Goal: Task Accomplishment & Management: Complete application form

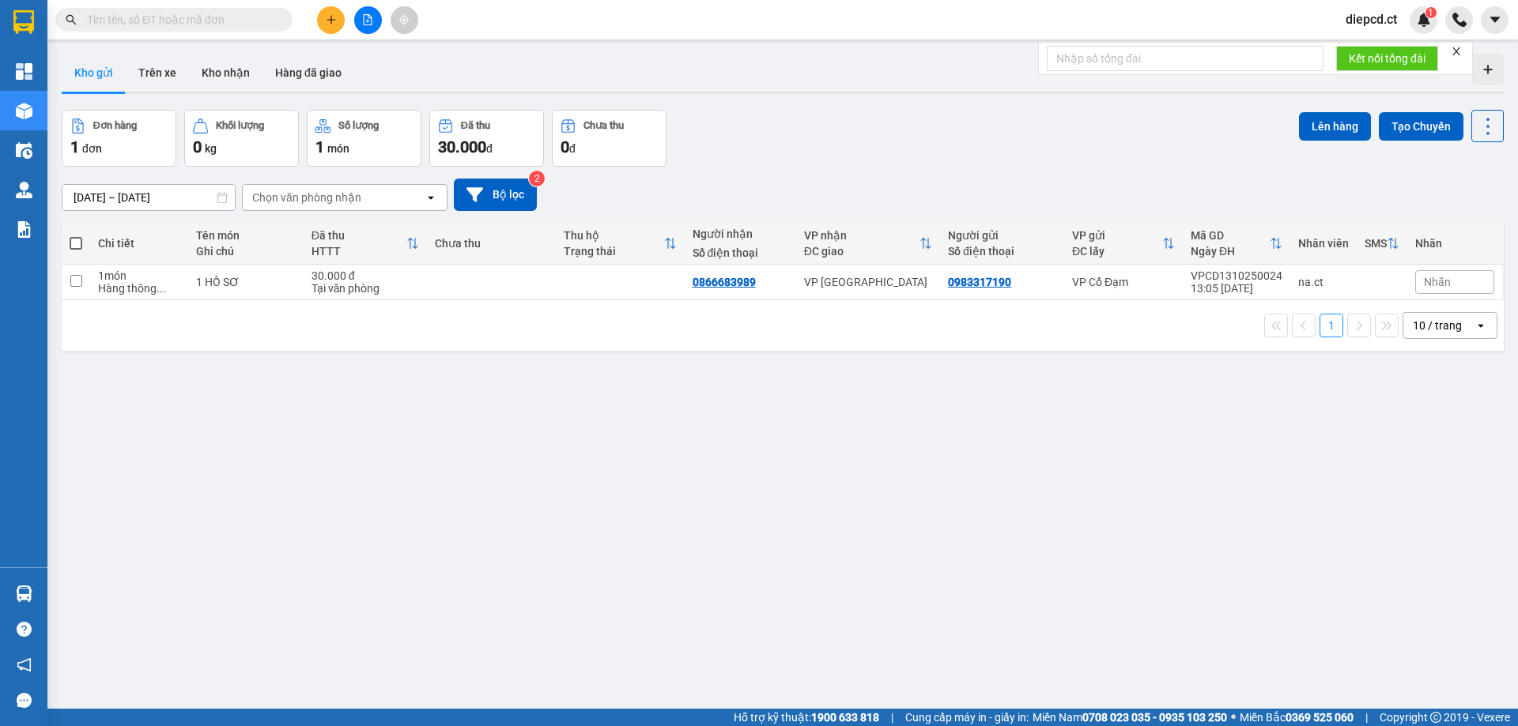
click at [149, 20] on input "text" at bounding box center [180, 19] width 187 height 17
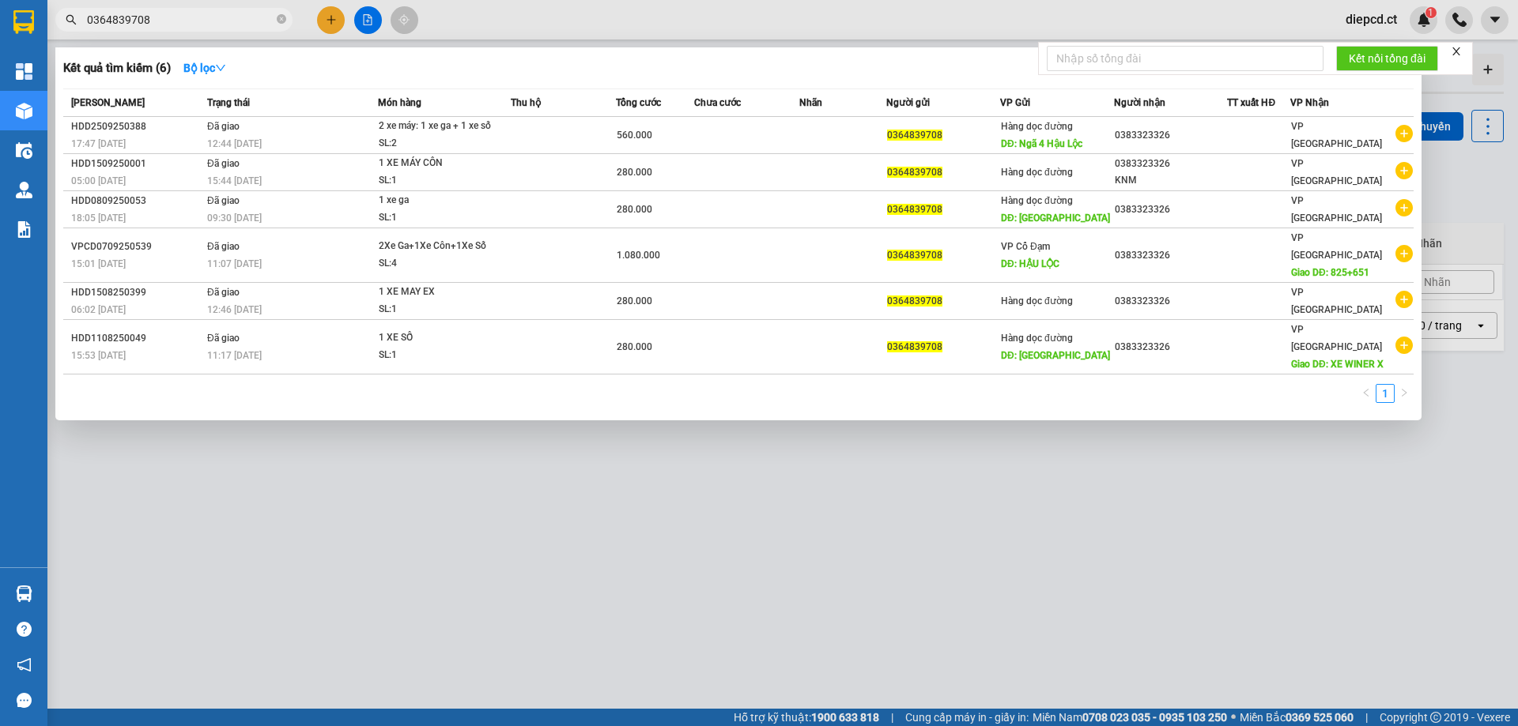
type input "0364839708"
click at [571, 481] on div at bounding box center [759, 363] width 1518 height 726
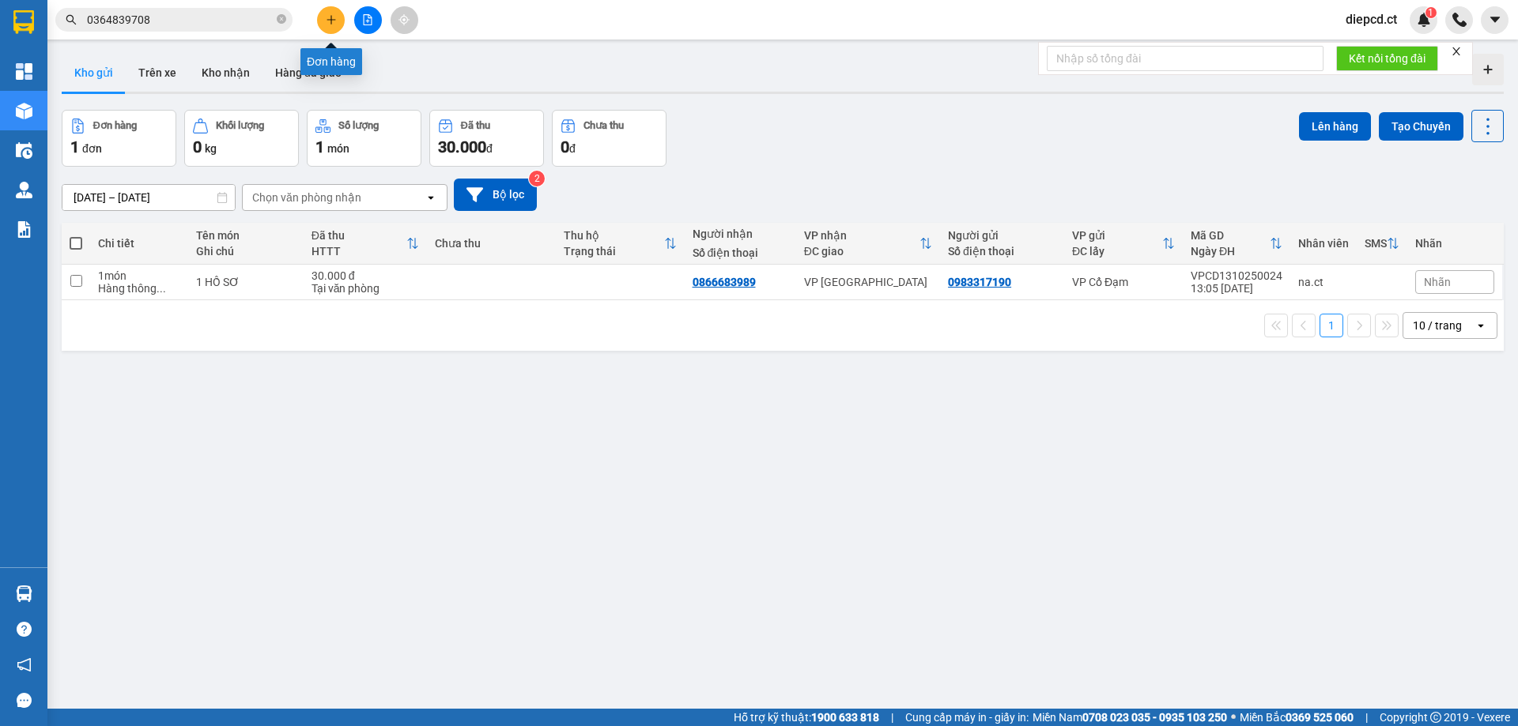
click at [332, 22] on icon "plus" at bounding box center [331, 19] width 11 height 11
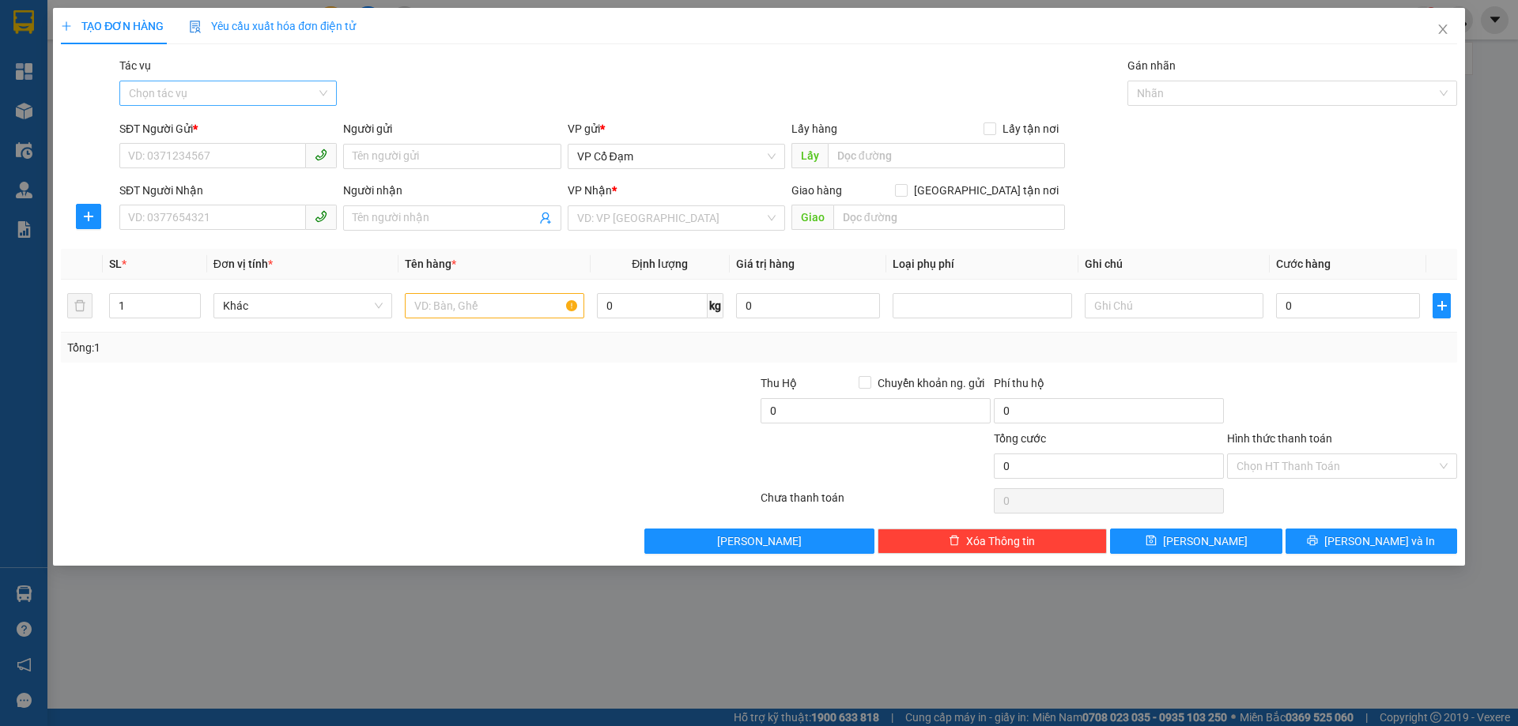
click at [198, 88] on input "Tác vụ" at bounding box center [222, 93] width 187 height 24
click at [193, 126] on div "Nhập hàng lên xe" at bounding box center [228, 124] width 198 height 17
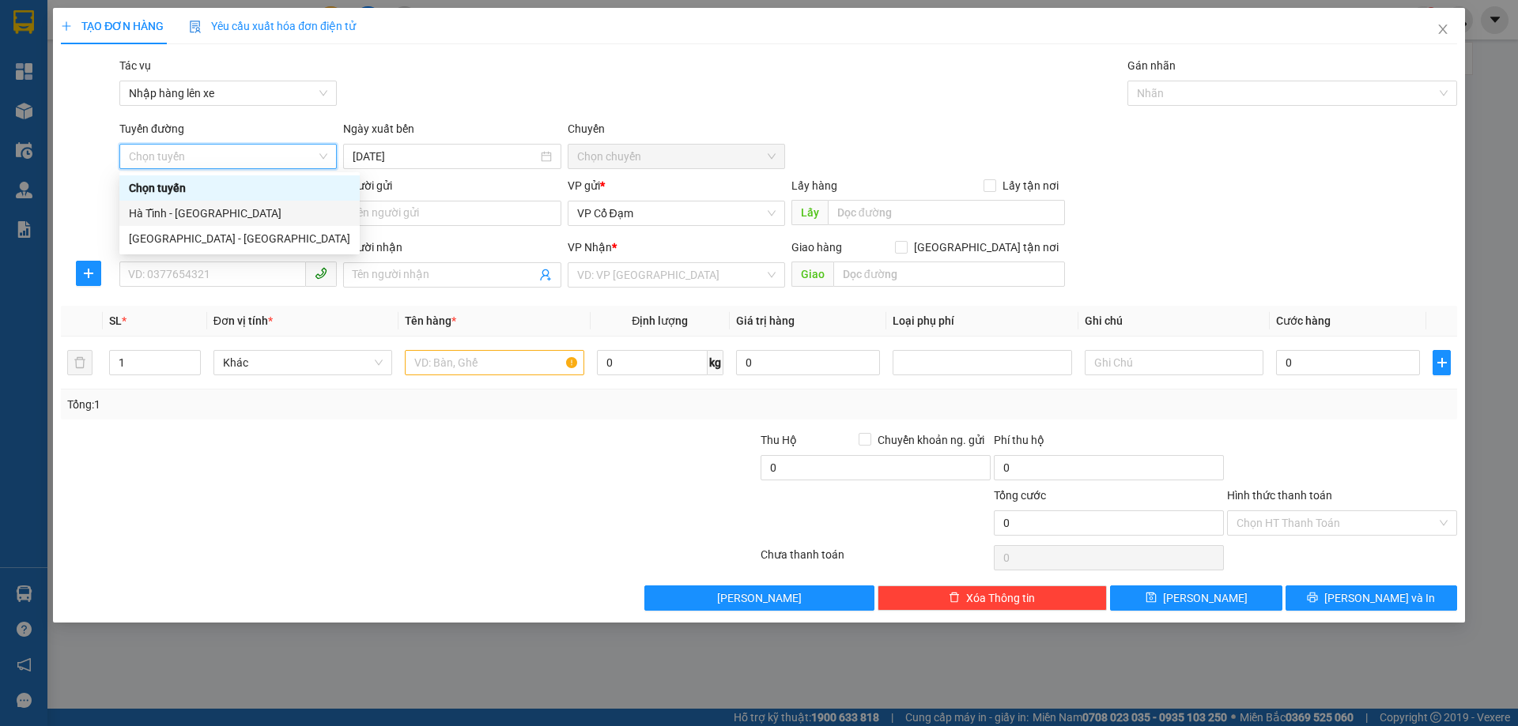
click at [181, 214] on div "Hà Tĩnh - [GEOGRAPHIC_DATA]" at bounding box center [239, 213] width 221 height 17
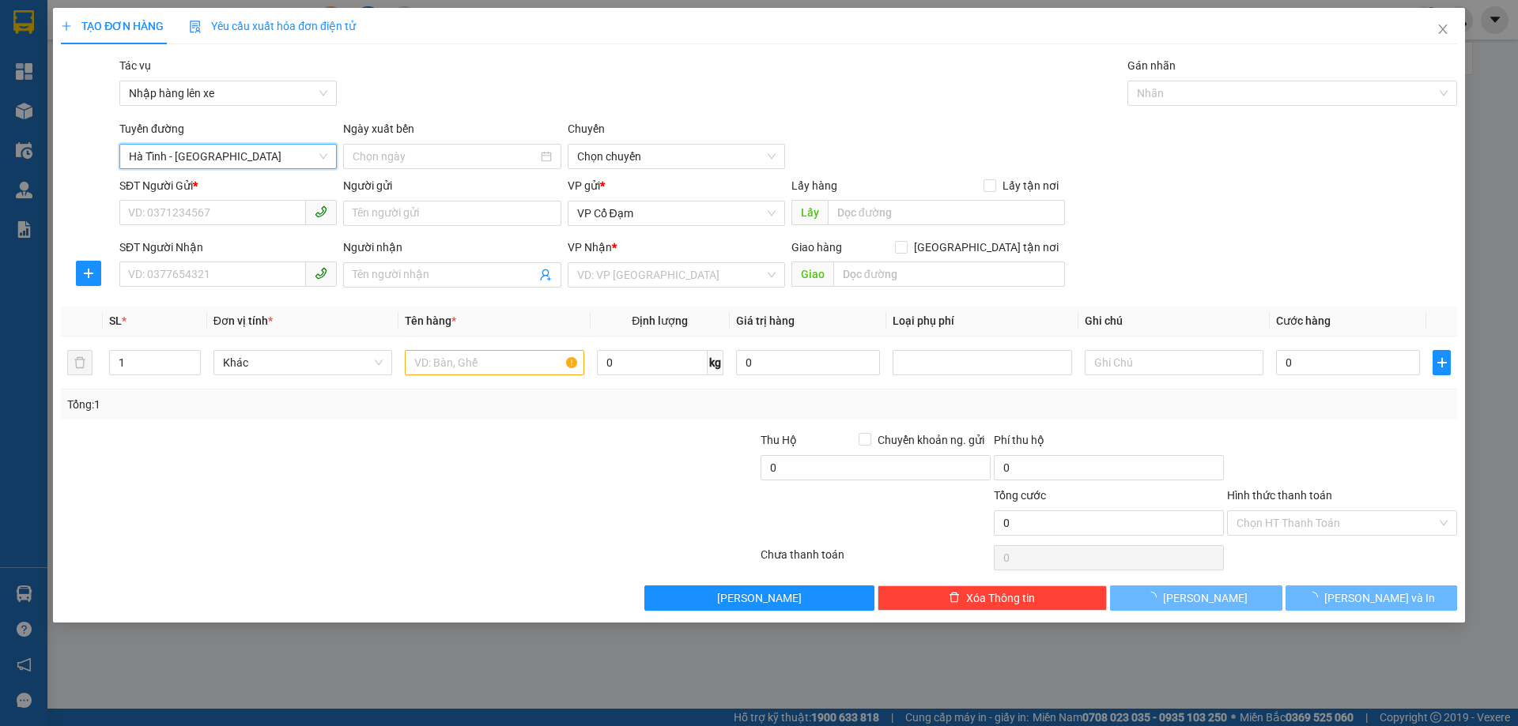
type input "[DATE]"
click at [602, 154] on span "06:00 - 38H-048.28" at bounding box center [676, 157] width 198 height 24
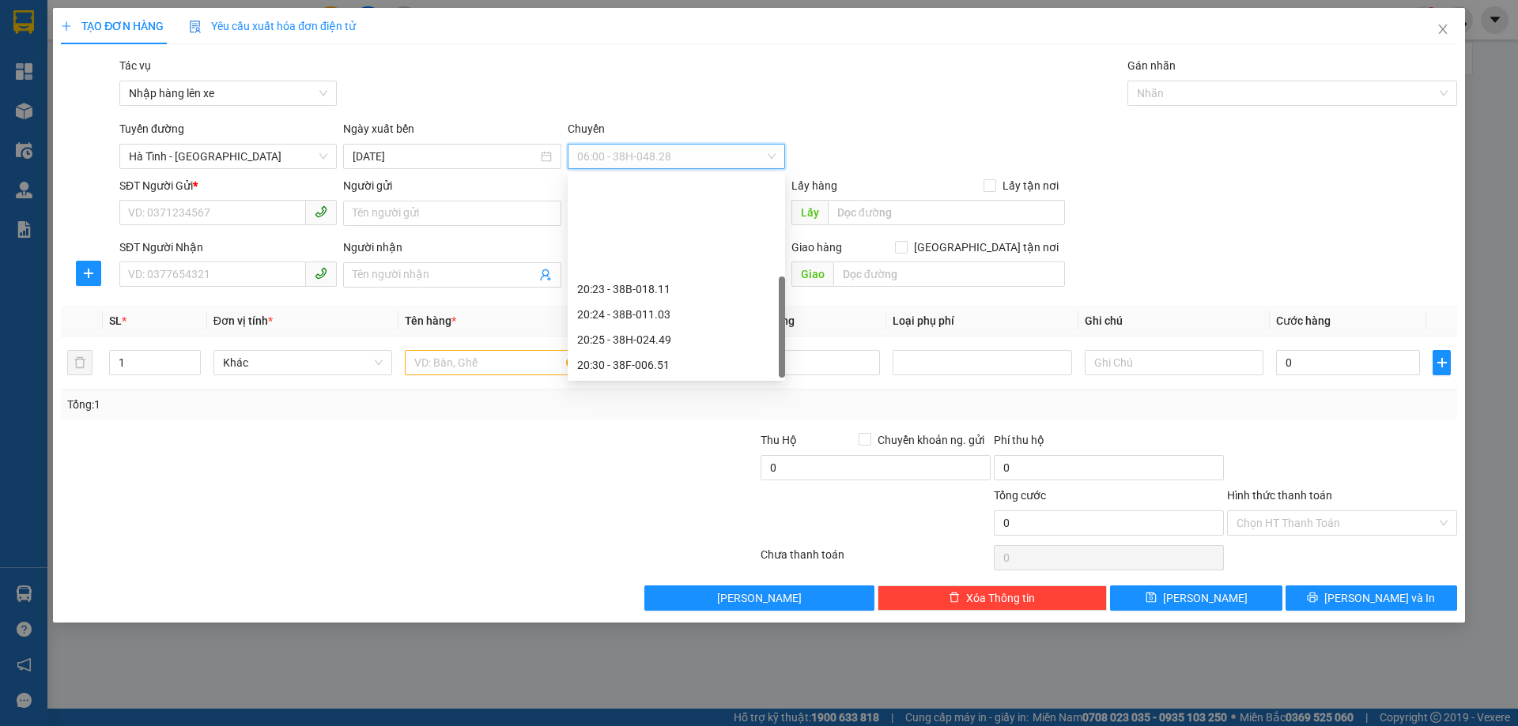
scroll to position [126, 0]
click at [654, 230] on div "20:30 - 38F-006.51" at bounding box center [676, 238] width 198 height 17
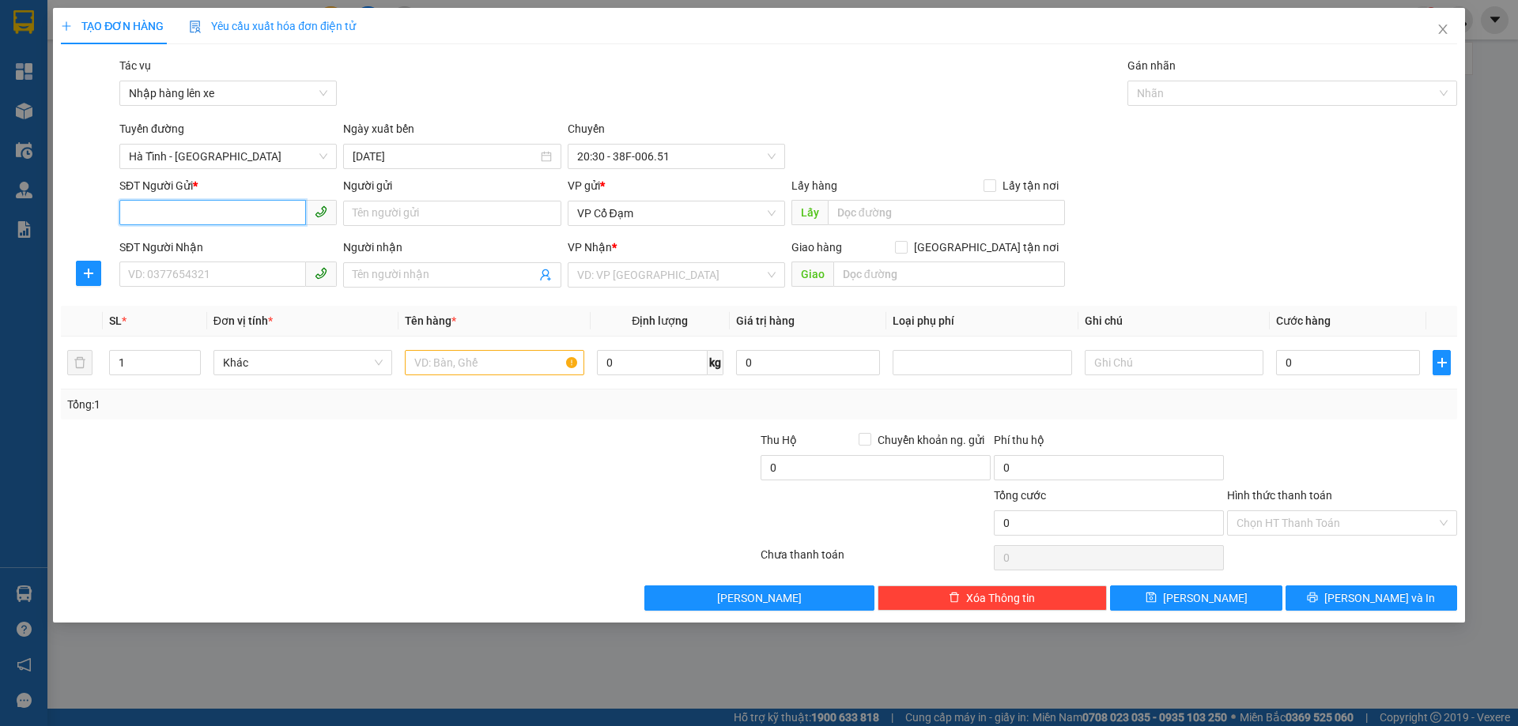
click at [237, 210] on input "SĐT Người Gửi *" at bounding box center [212, 212] width 187 height 25
paste input "0364839708"
type input "0364839708"
click at [236, 283] on input "SĐT Người Nhận" at bounding box center [212, 274] width 187 height 25
paste input "0383323326"
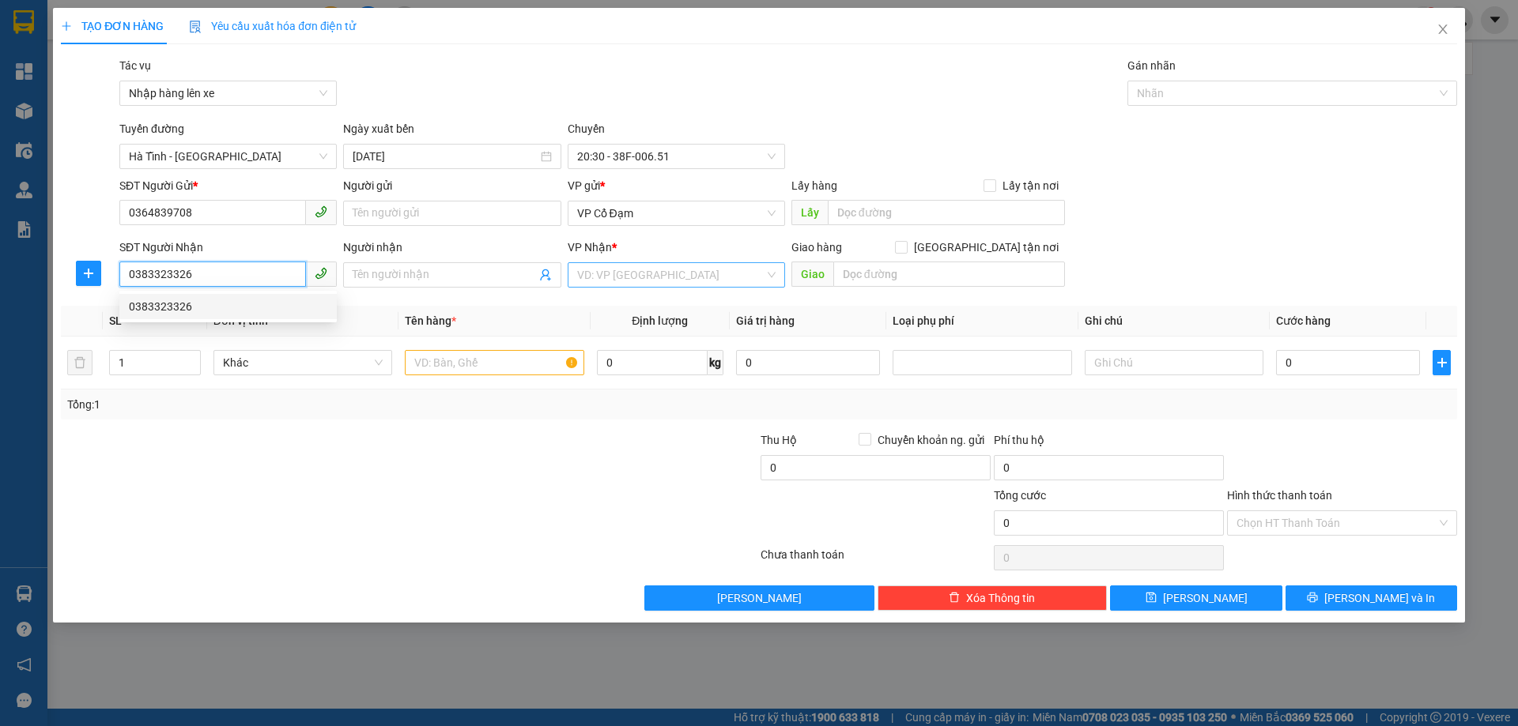
type input "0383323326"
click at [610, 272] on input "search" at bounding box center [670, 275] width 187 height 24
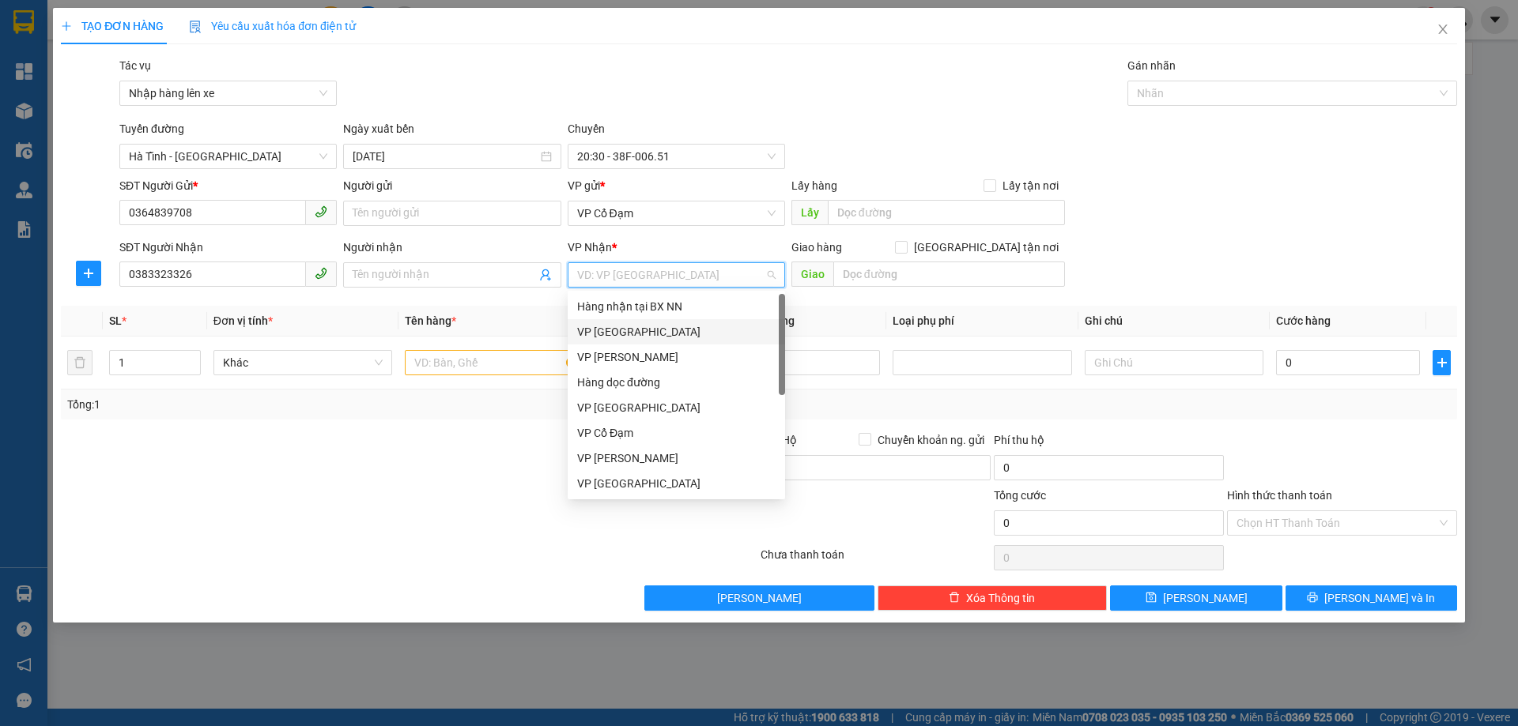
click at [624, 331] on div "VP [GEOGRAPHIC_DATA]" at bounding box center [676, 331] width 198 height 17
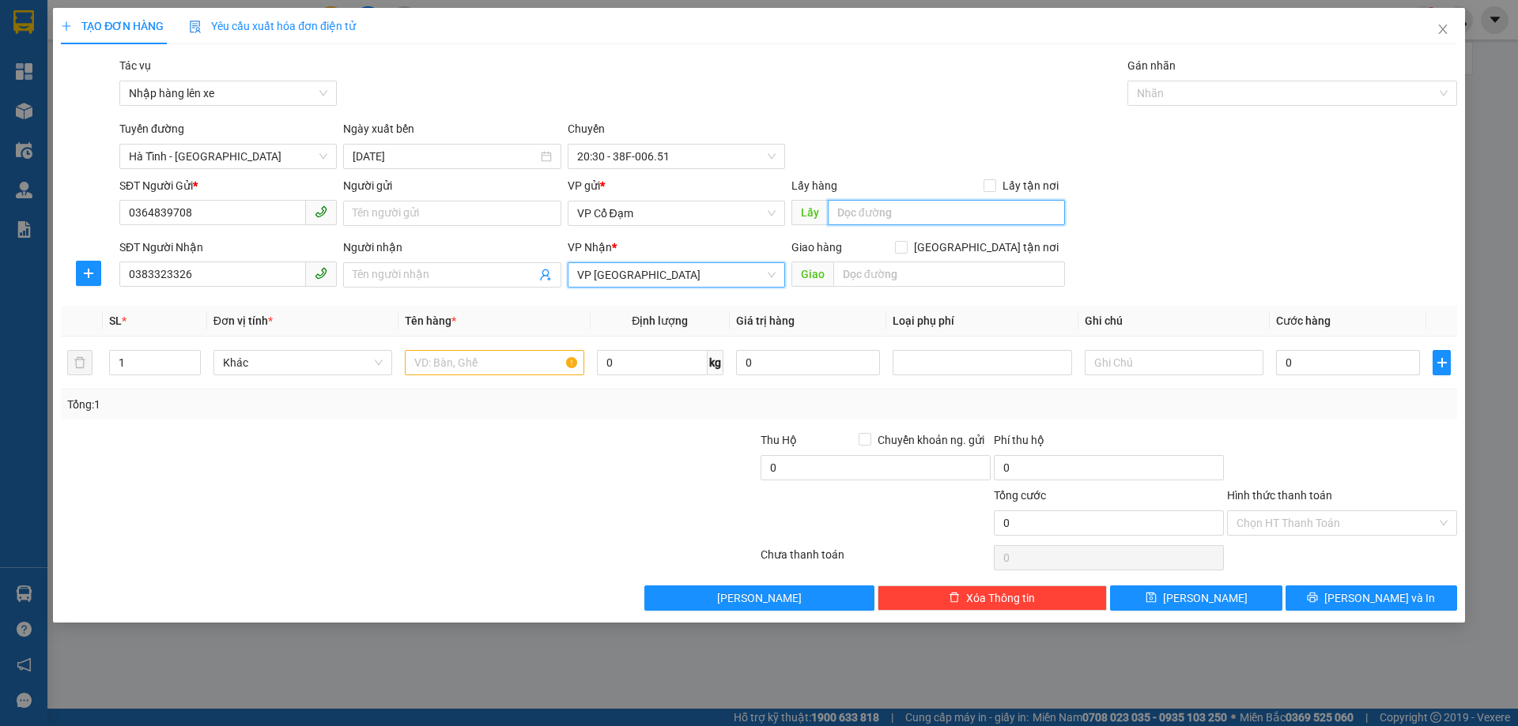
click at [876, 210] on input "text" at bounding box center [946, 212] width 237 height 25
click at [741, 206] on span "VP Cổ Đạm" at bounding box center [676, 214] width 198 height 24
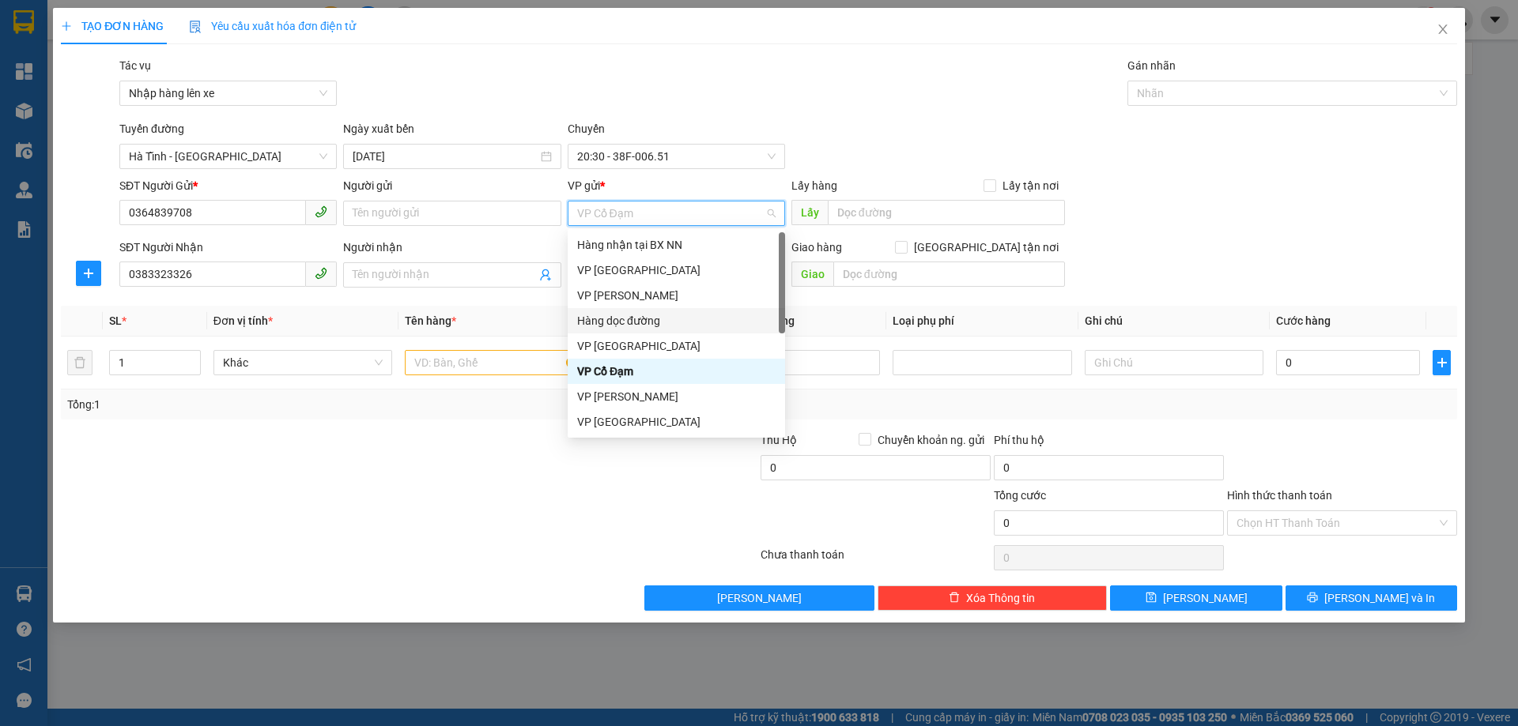
drag, startPoint x: 639, startPoint y: 315, endPoint x: 775, endPoint y: 268, distance: 144.0
click at [658, 312] on div "Hàng dọc đường" at bounding box center [676, 320] width 198 height 17
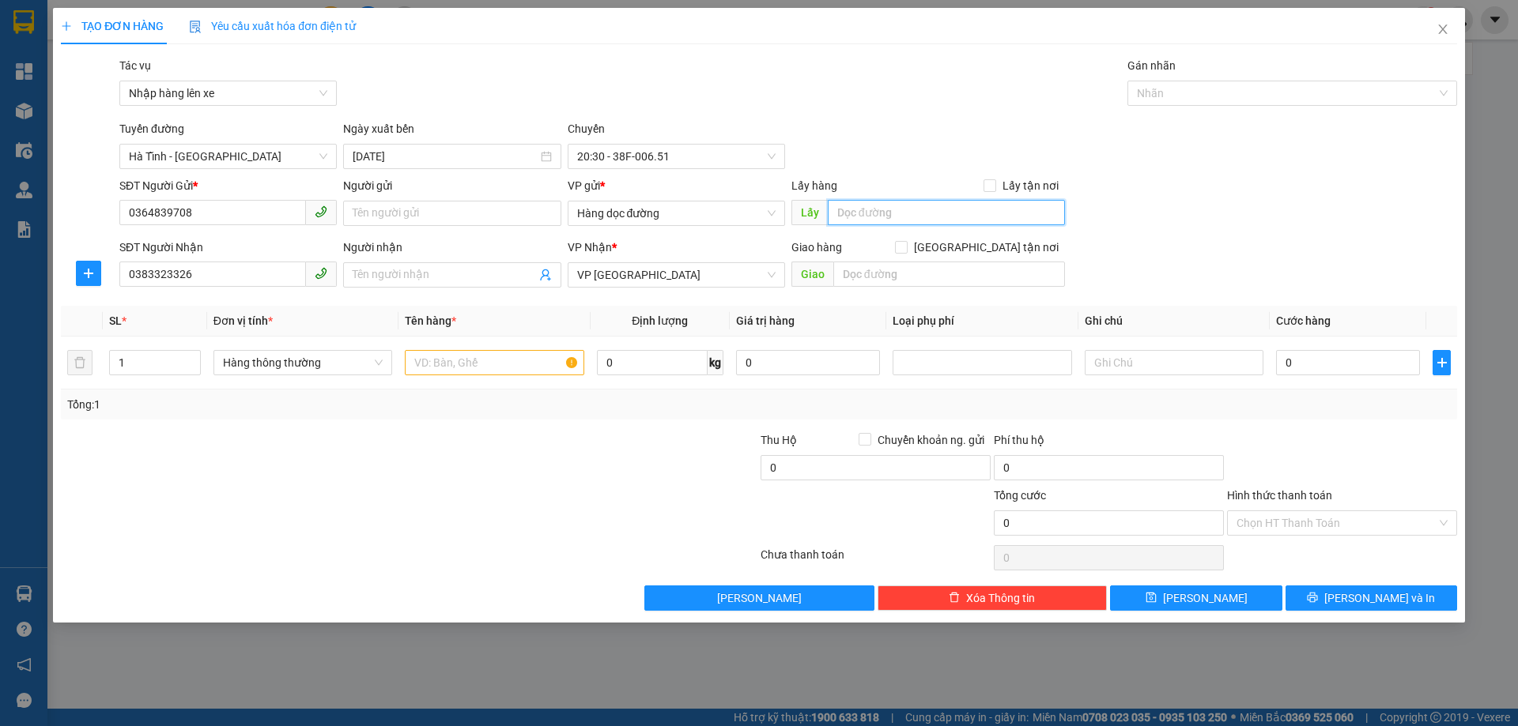
drag, startPoint x: 887, startPoint y: 224, endPoint x: 900, endPoint y: 218, distance: 14.5
click at [890, 222] on input "text" at bounding box center [946, 212] width 237 height 25
type input "[GEOGRAPHIC_DATA]"
click at [477, 368] on input "text" at bounding box center [494, 362] width 179 height 25
type input "2"
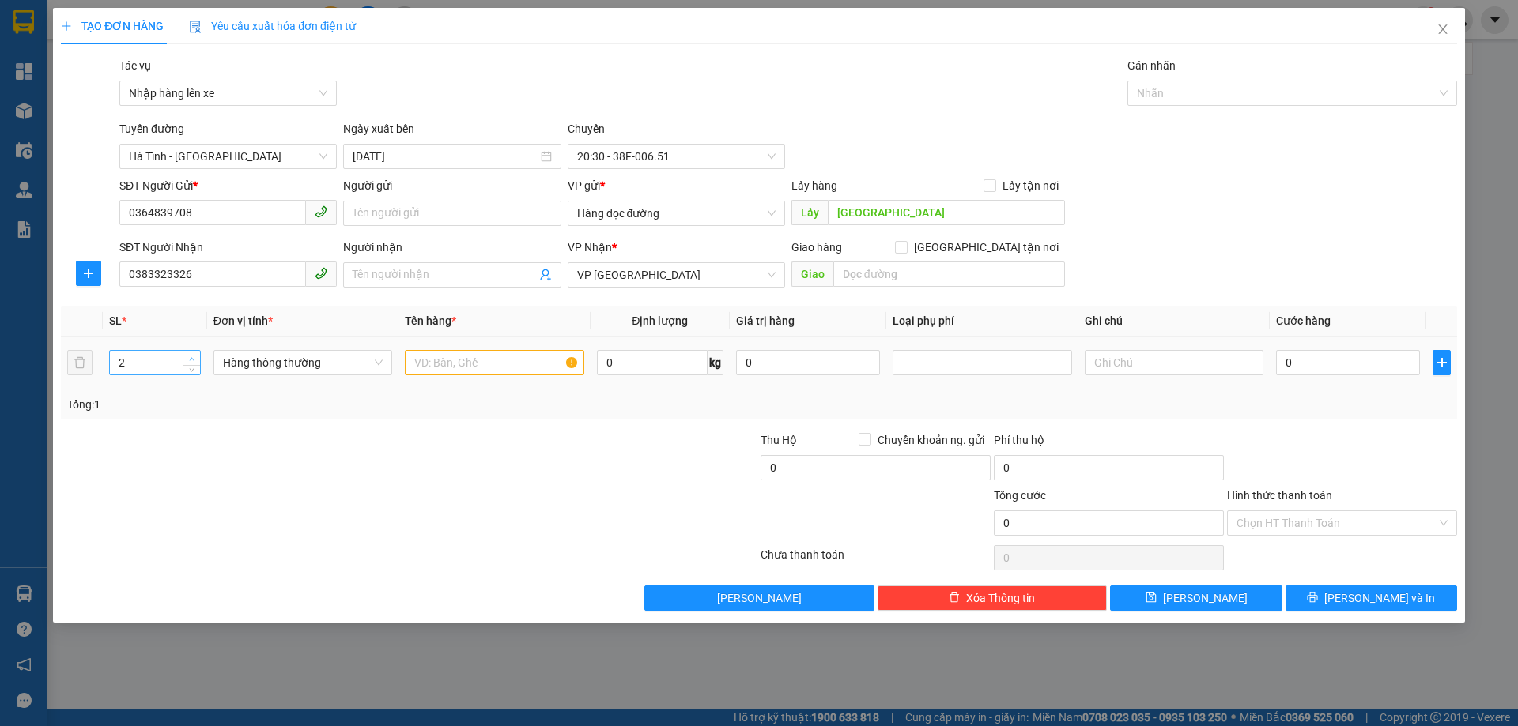
click at [192, 356] on icon "up" at bounding box center [192, 359] width 6 height 6
click at [517, 360] on input "text" at bounding box center [494, 362] width 179 height 25
type input "2 XE VISION"
click at [1322, 363] on input "0" at bounding box center [1348, 362] width 144 height 25
type input "5"
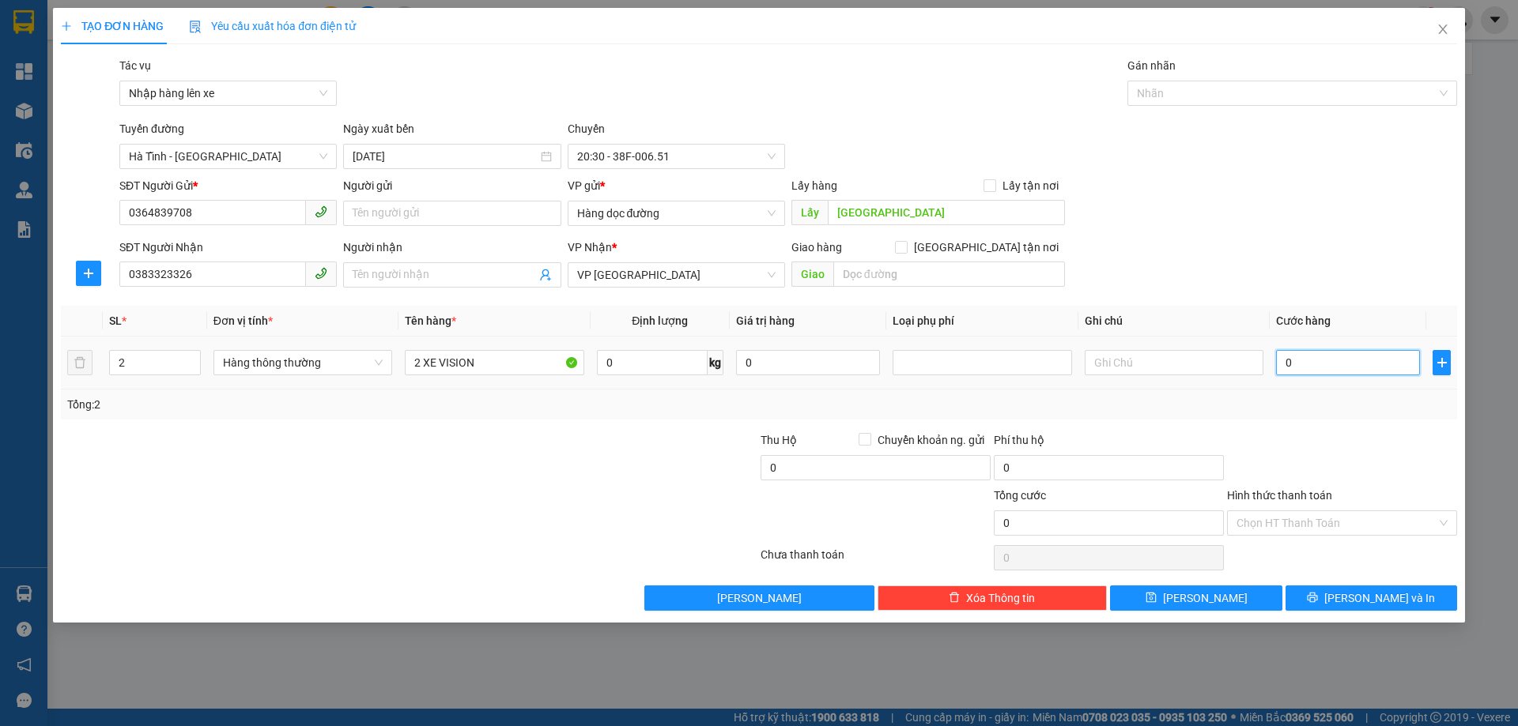
type input "5"
type input "56"
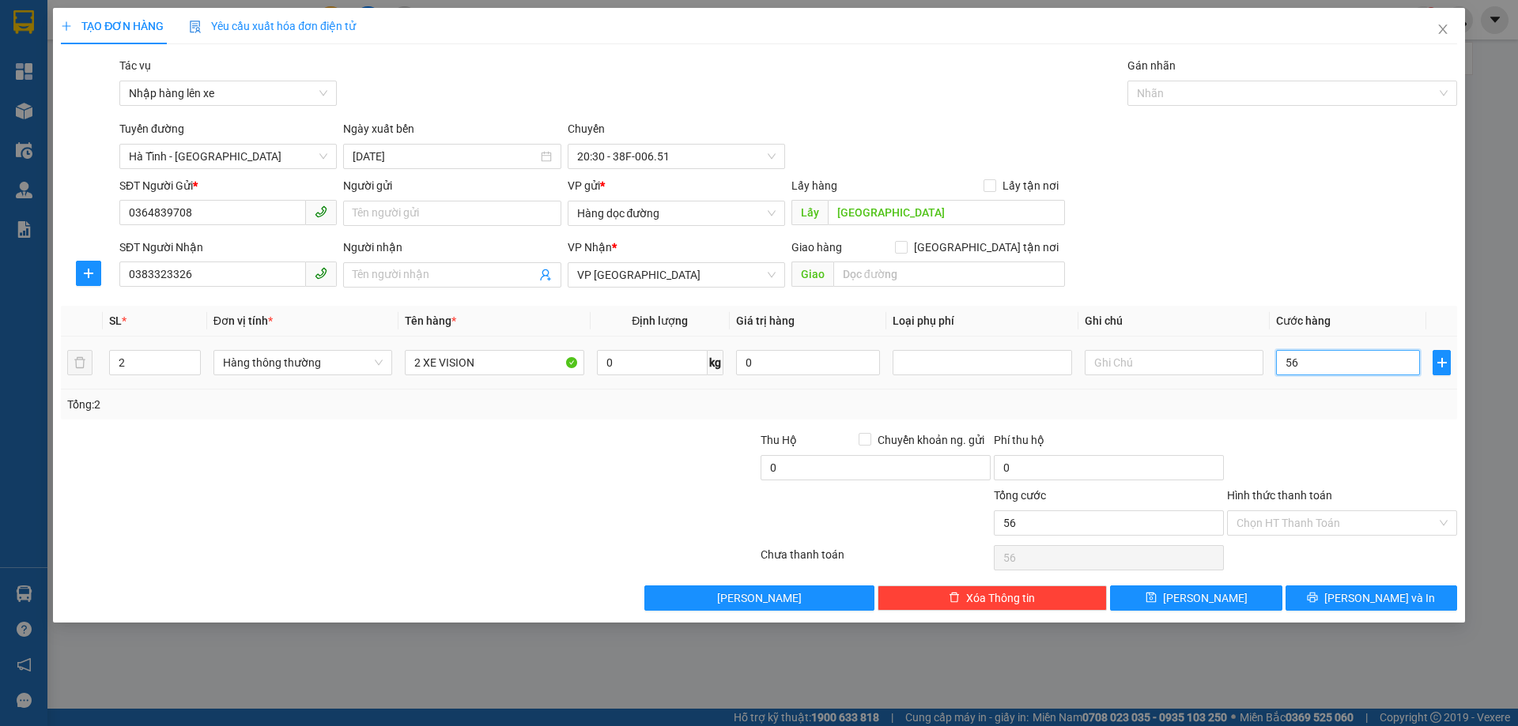
type input "560"
type input "560.000"
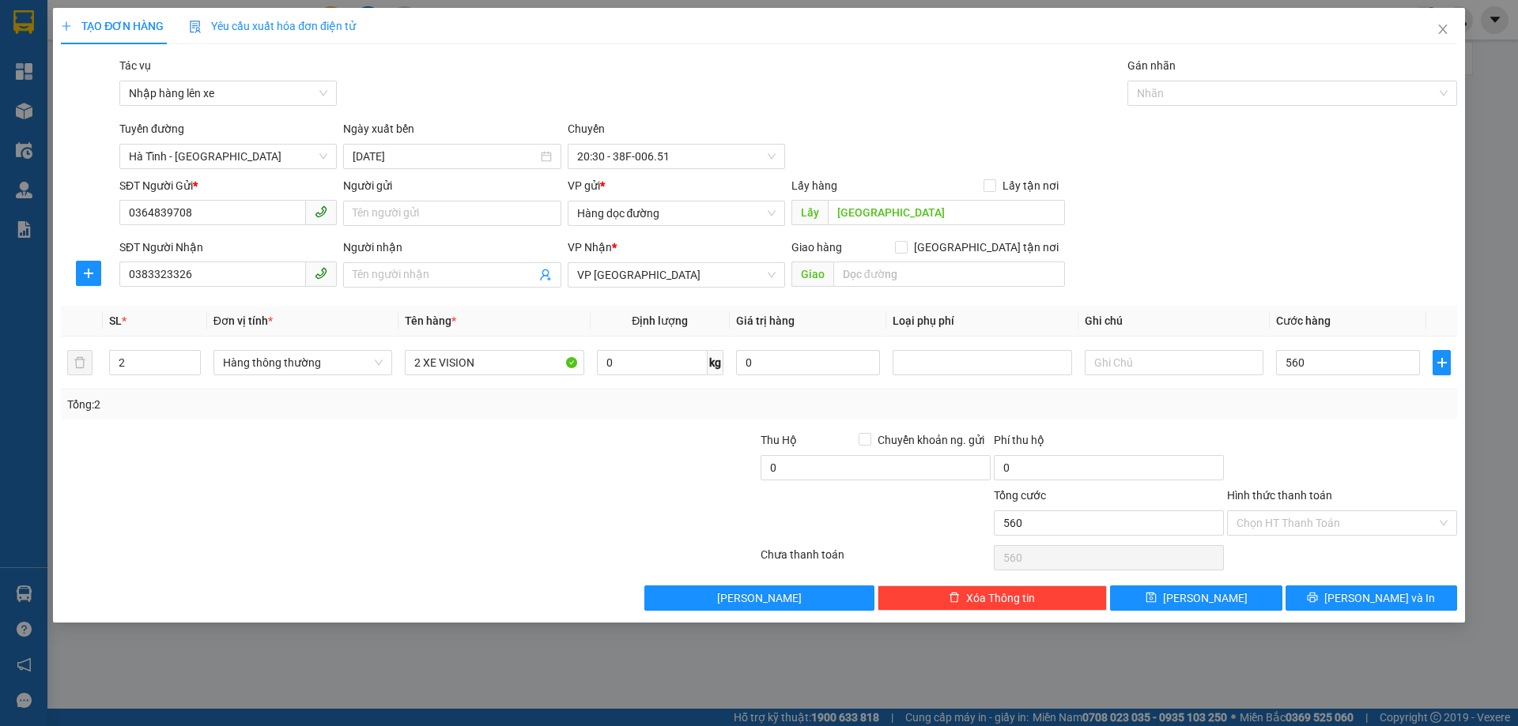
type input "560.000"
click at [1326, 409] on div "Tổng: 2" at bounding box center [758, 404] width 1383 height 17
click at [1191, 598] on button "[PERSON_NAME]" at bounding box center [1196, 598] width 172 height 25
type input "1"
type input "0"
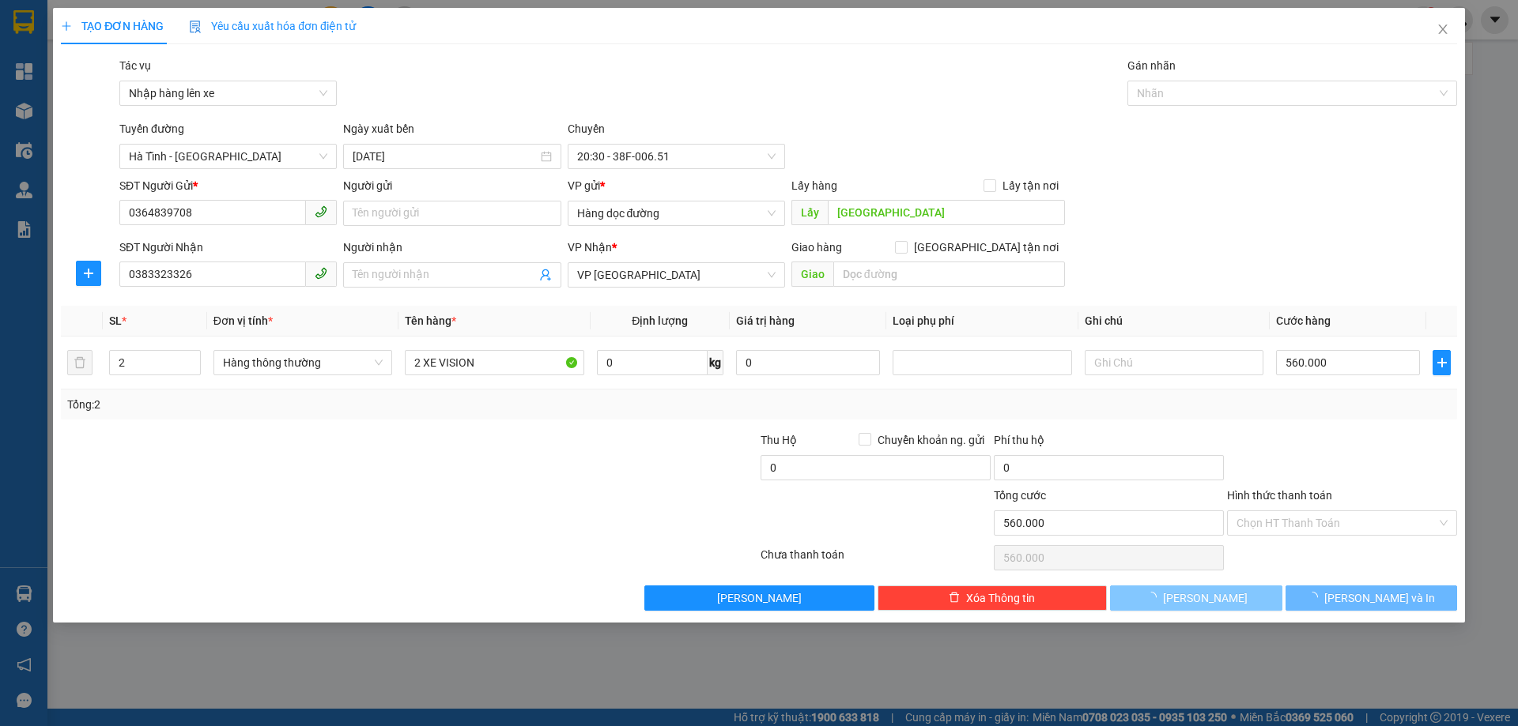
type input "0"
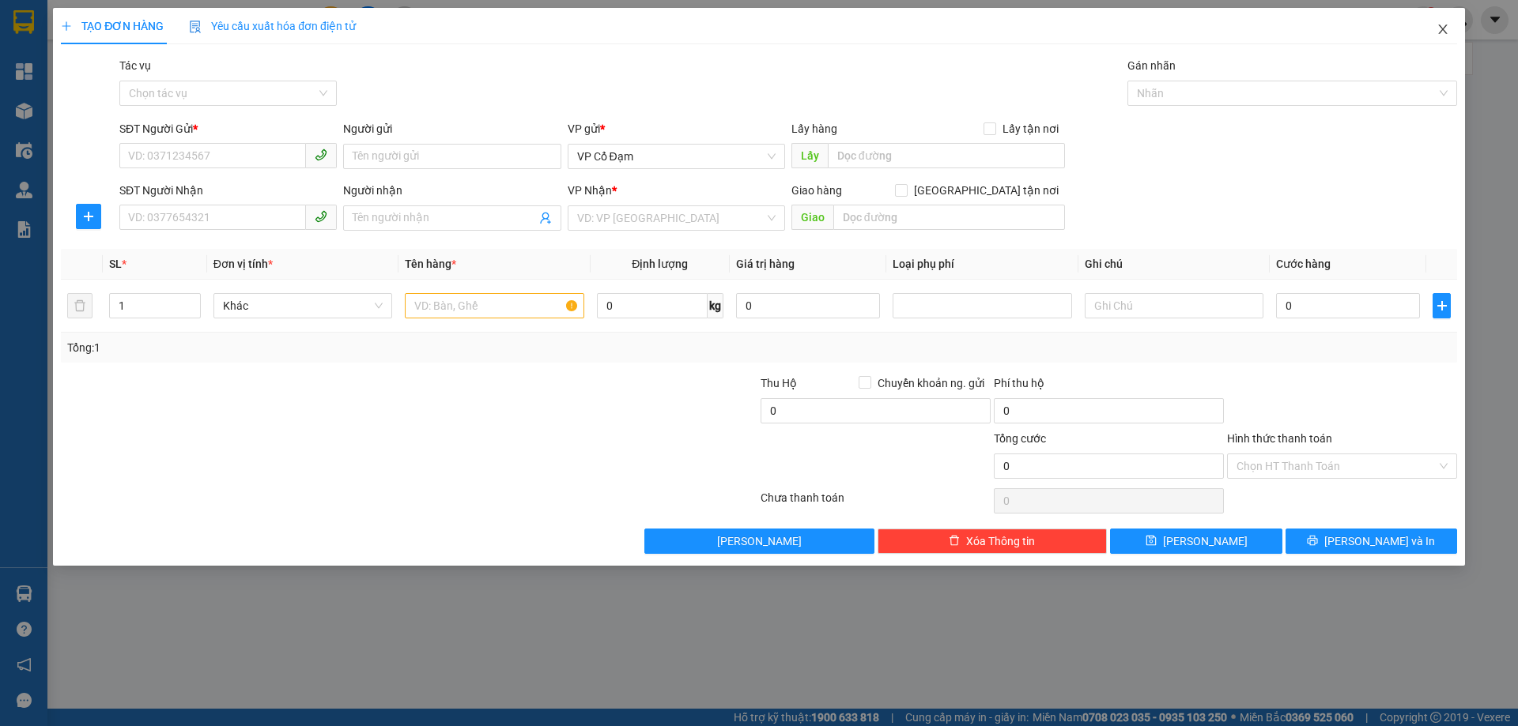
click at [1439, 31] on icon "close" at bounding box center [1442, 29] width 13 height 13
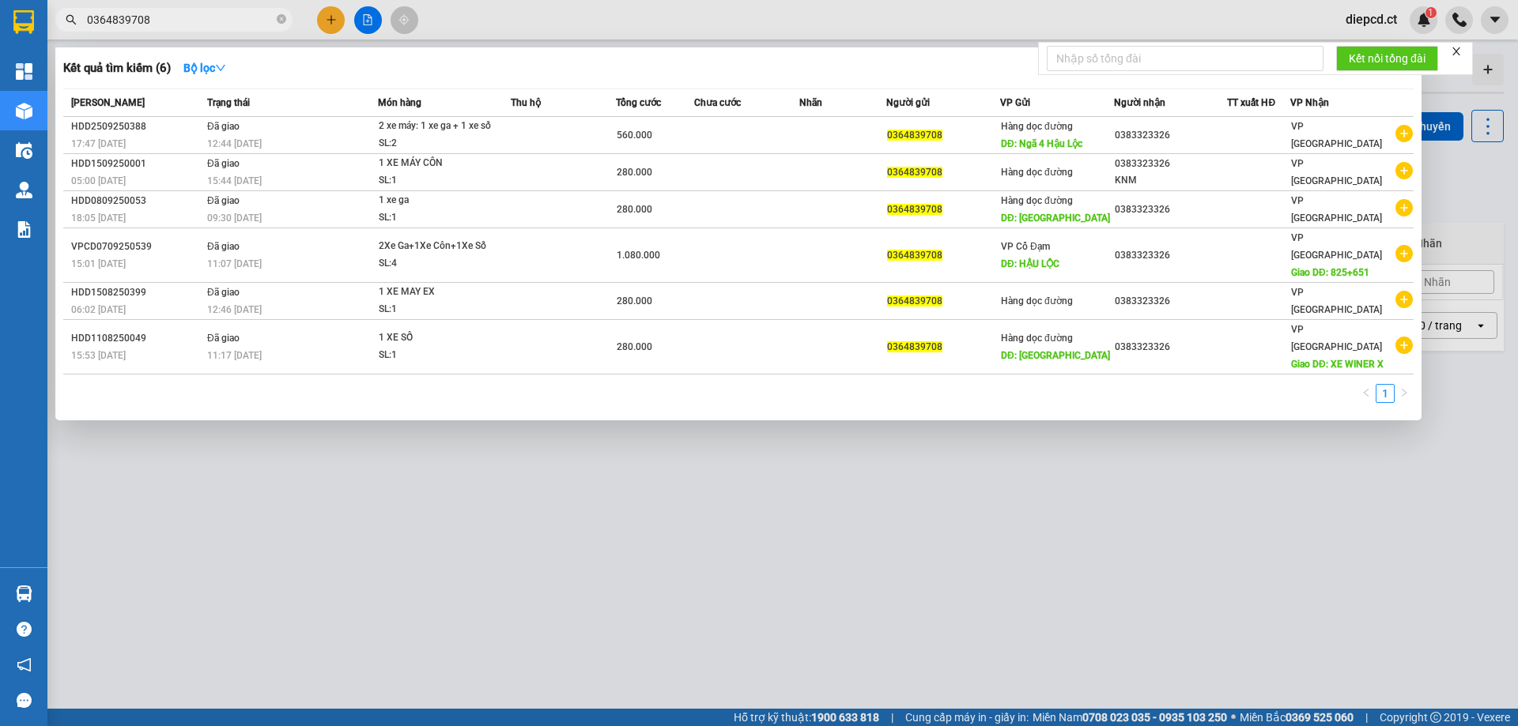
click at [162, 25] on input "0364839708" at bounding box center [180, 19] width 187 height 17
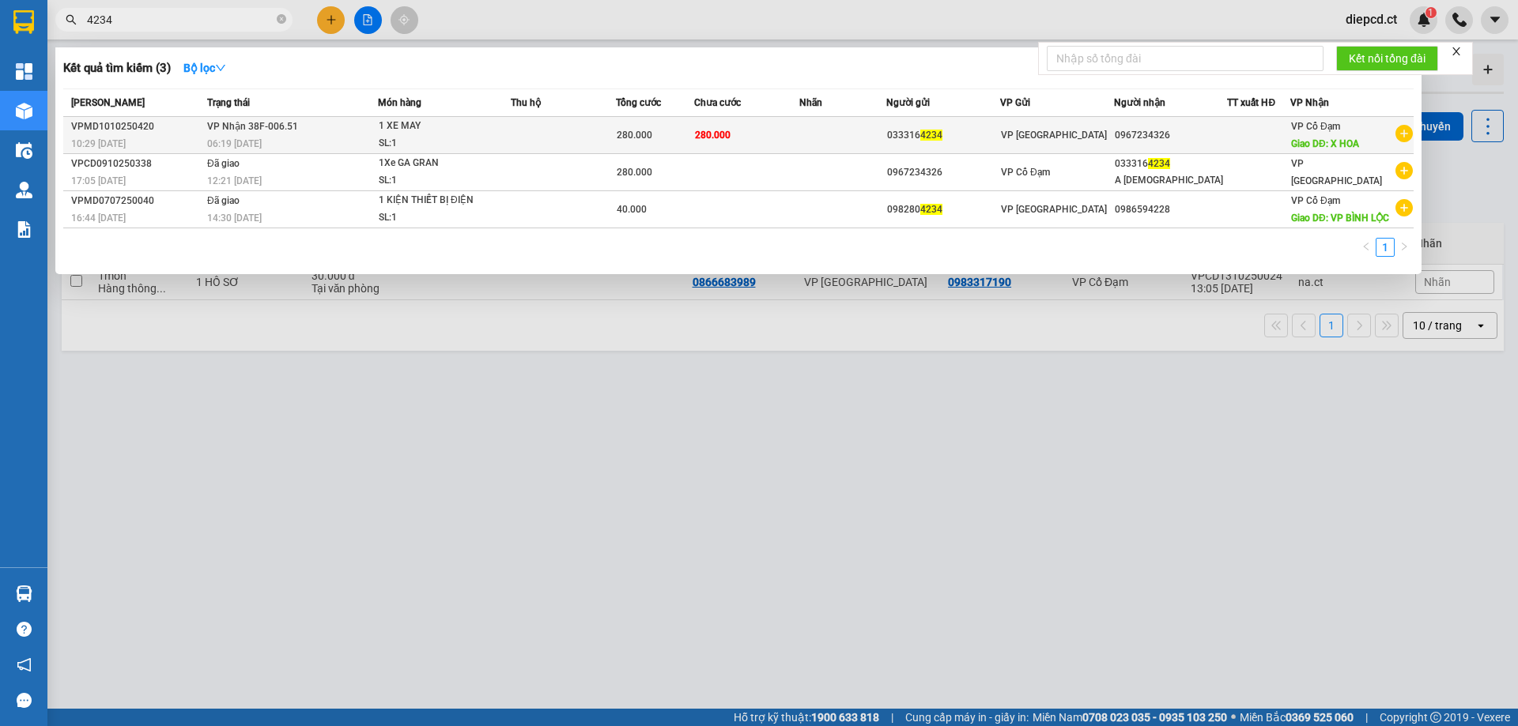
type input "4234"
click at [321, 138] on div "06:19 [DATE]" at bounding box center [292, 143] width 170 height 17
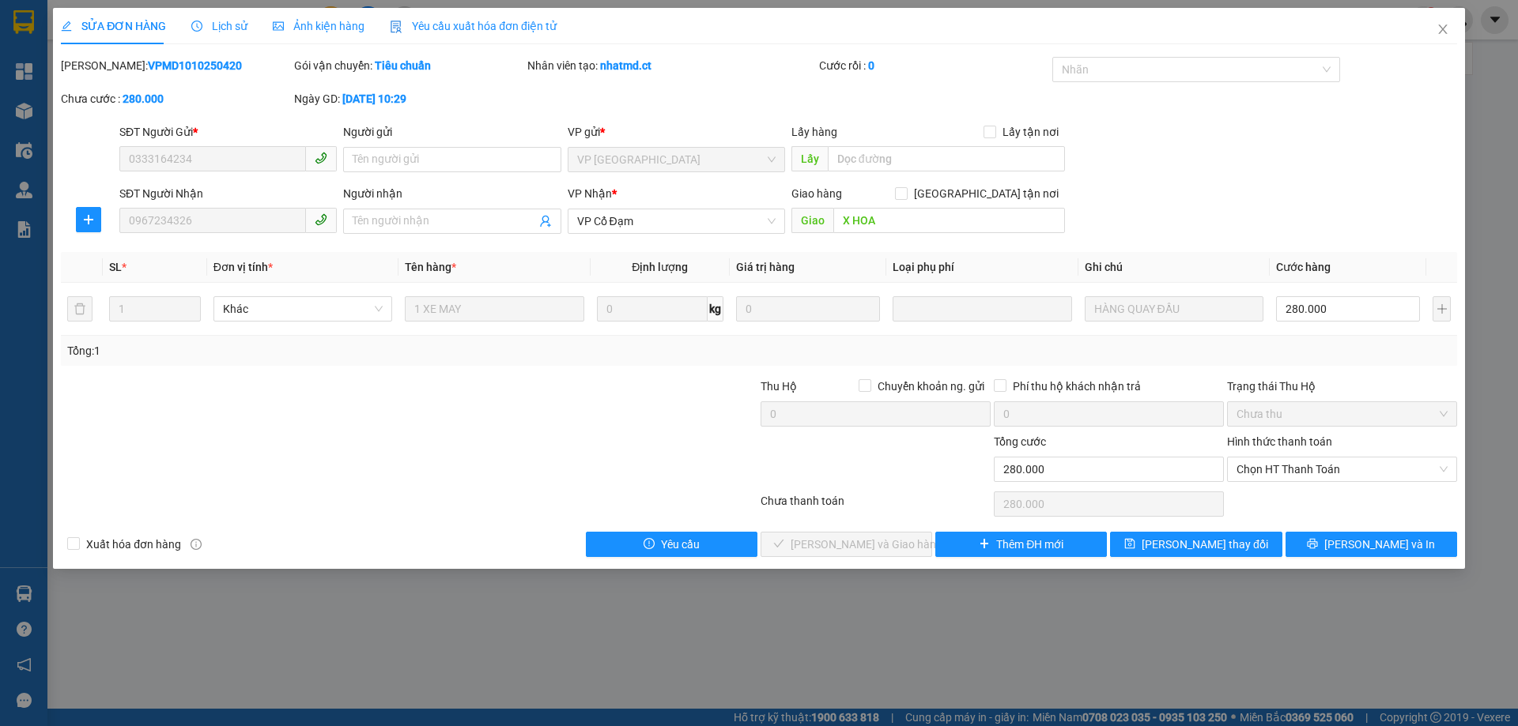
type input "0333164234"
type input "0967234326"
type input "X HOA"
type input "0"
type input "280.000"
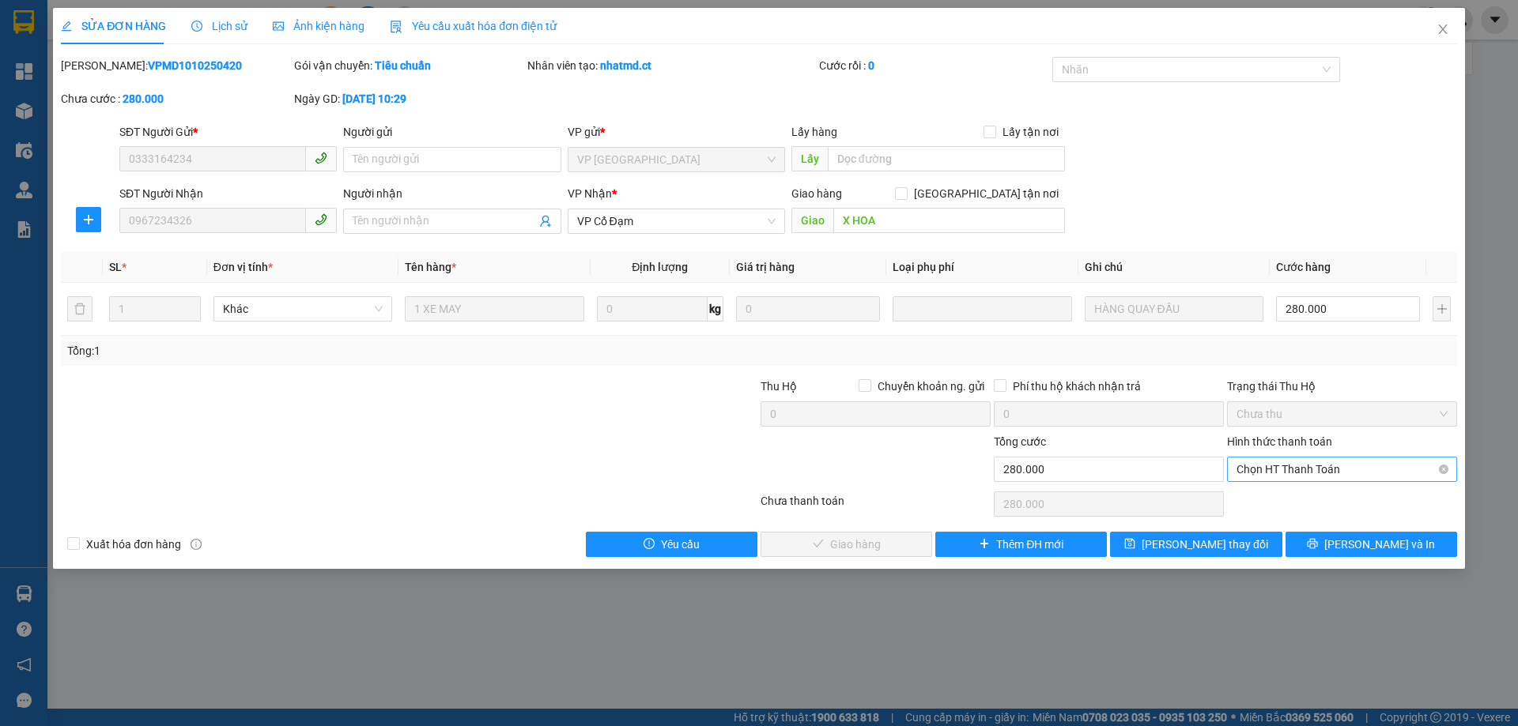
click at [1268, 471] on span "Chọn HT Thanh Toán" at bounding box center [1341, 470] width 211 height 24
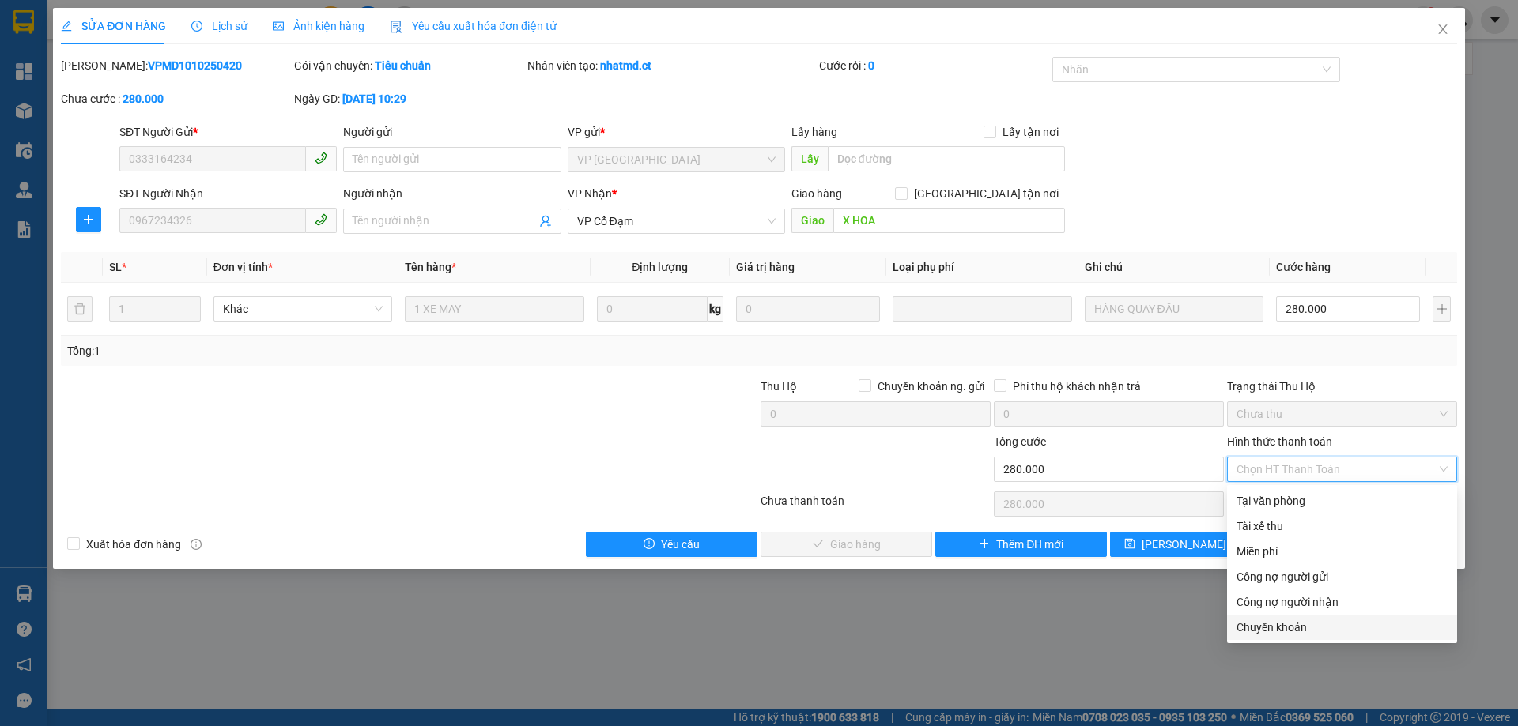
click at [1284, 625] on div "Chuyển khoản" at bounding box center [1341, 627] width 211 height 17
type input "0"
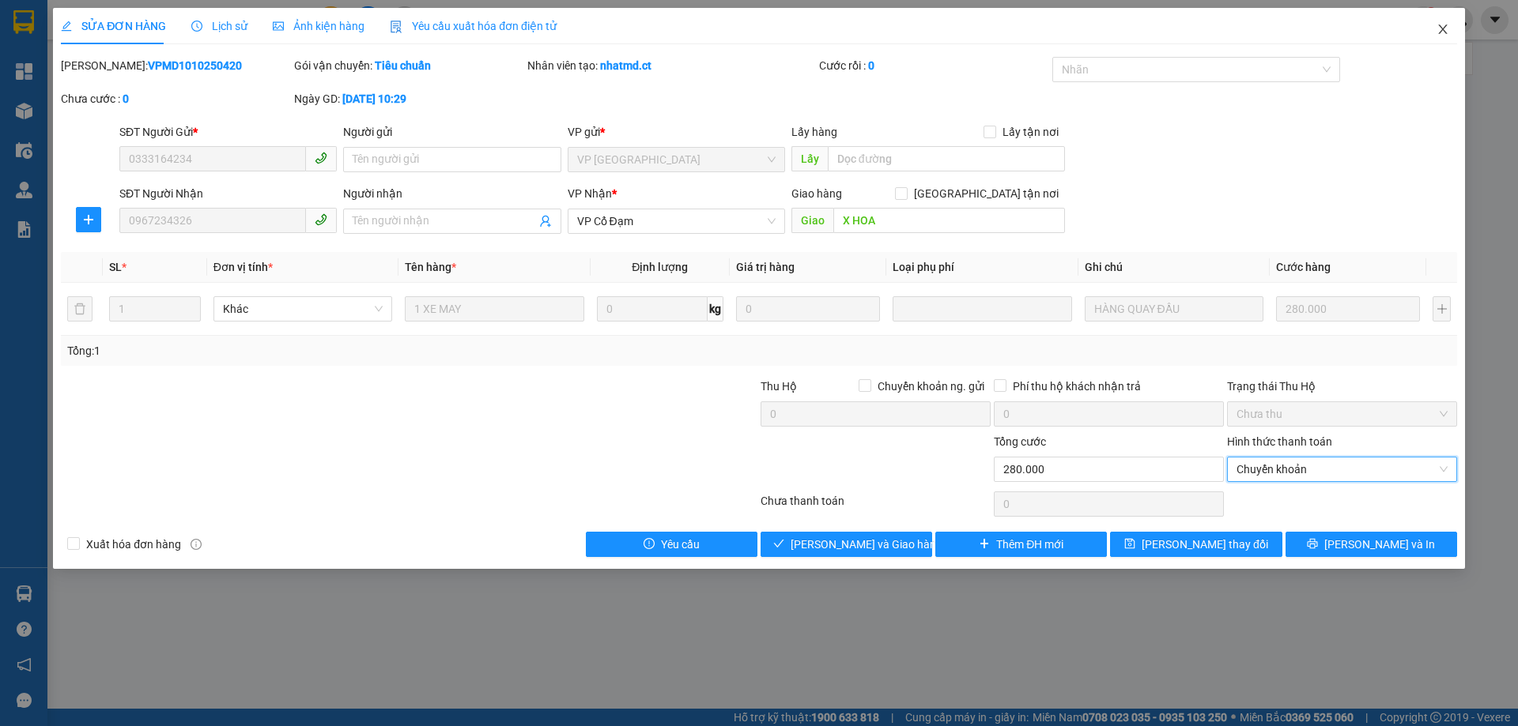
click at [1448, 28] on icon "close" at bounding box center [1442, 29] width 13 height 13
